Goal: Information Seeking & Learning: Understand process/instructions

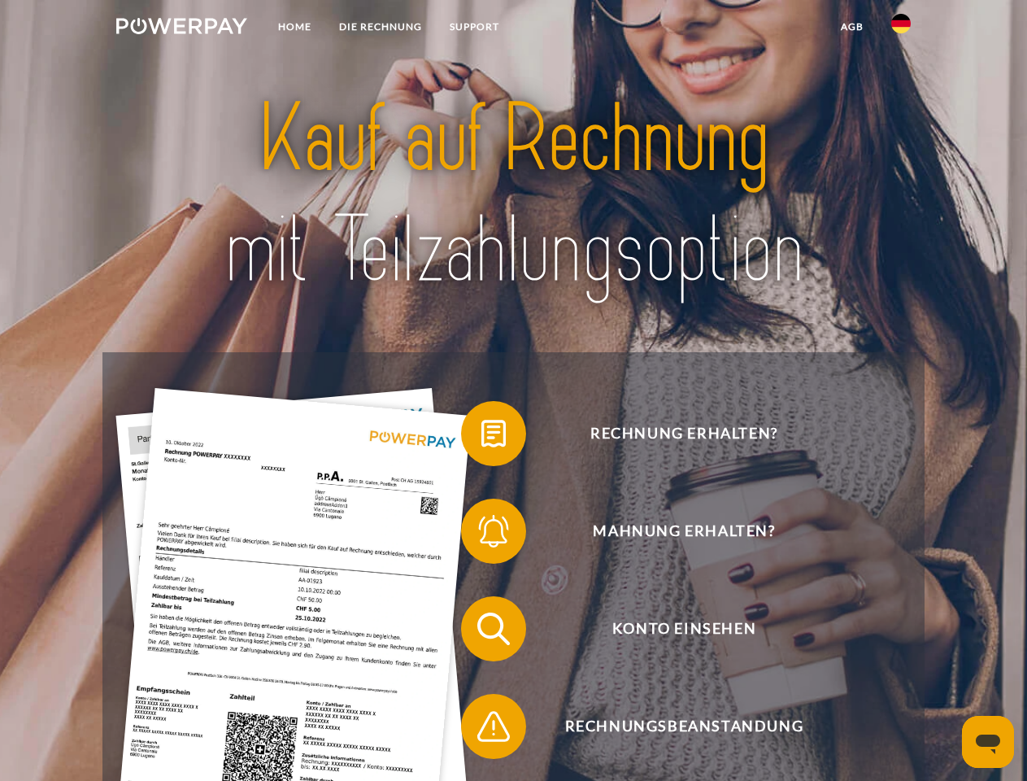
click at [181, 28] on img at bounding box center [181, 26] width 131 height 16
click at [901, 28] on img at bounding box center [901, 24] width 20 height 20
click at [851, 27] on link "agb" at bounding box center [852, 26] width 50 height 29
click at [481, 437] on span at bounding box center [469, 433] width 81 height 81
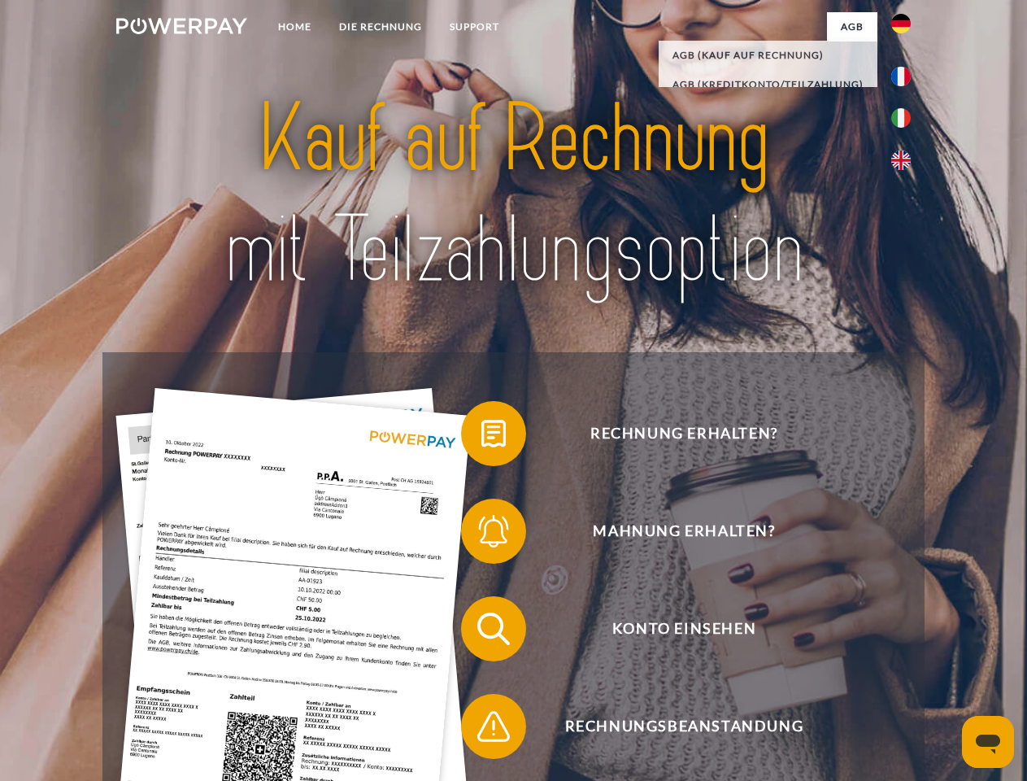
click at [481, 534] on span at bounding box center [469, 530] width 81 height 81
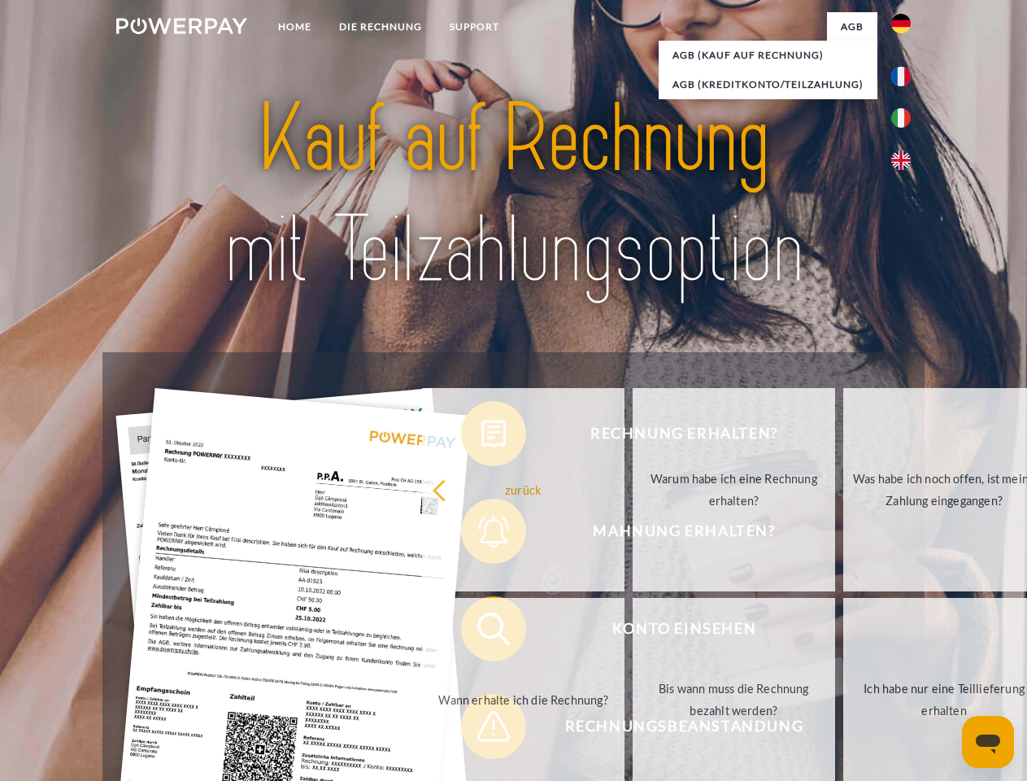
click at [633, 632] on link "Bis wann muss die Rechnung bezahlt werden?" at bounding box center [734, 699] width 202 height 203
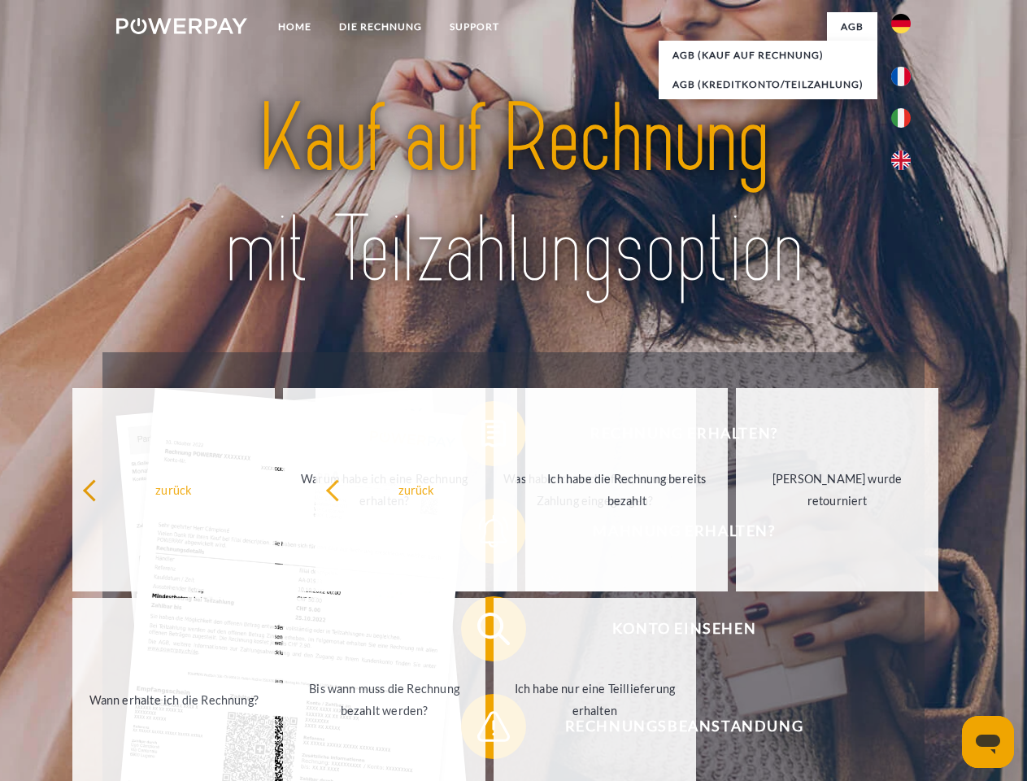
click at [481, 729] on span at bounding box center [469, 726] width 81 height 81
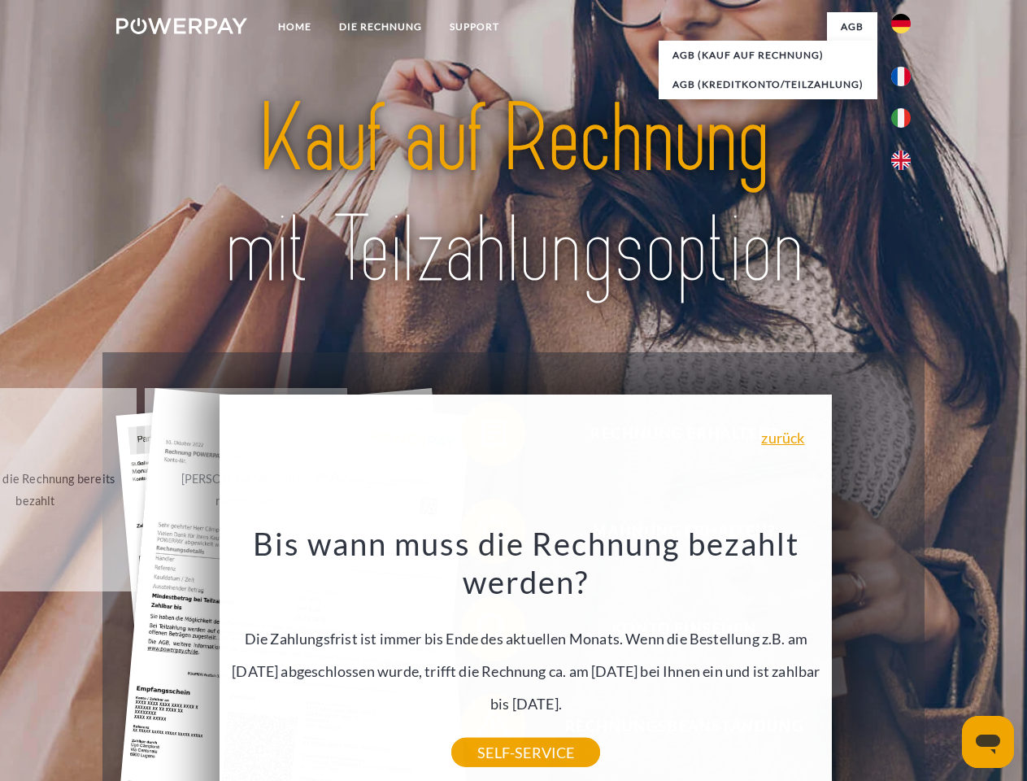
click at [988, 742] on icon "Messaging-Fenster öffnen" at bounding box center [988, 744] width 24 height 20
